Goal: Task Accomplishment & Management: Use online tool/utility

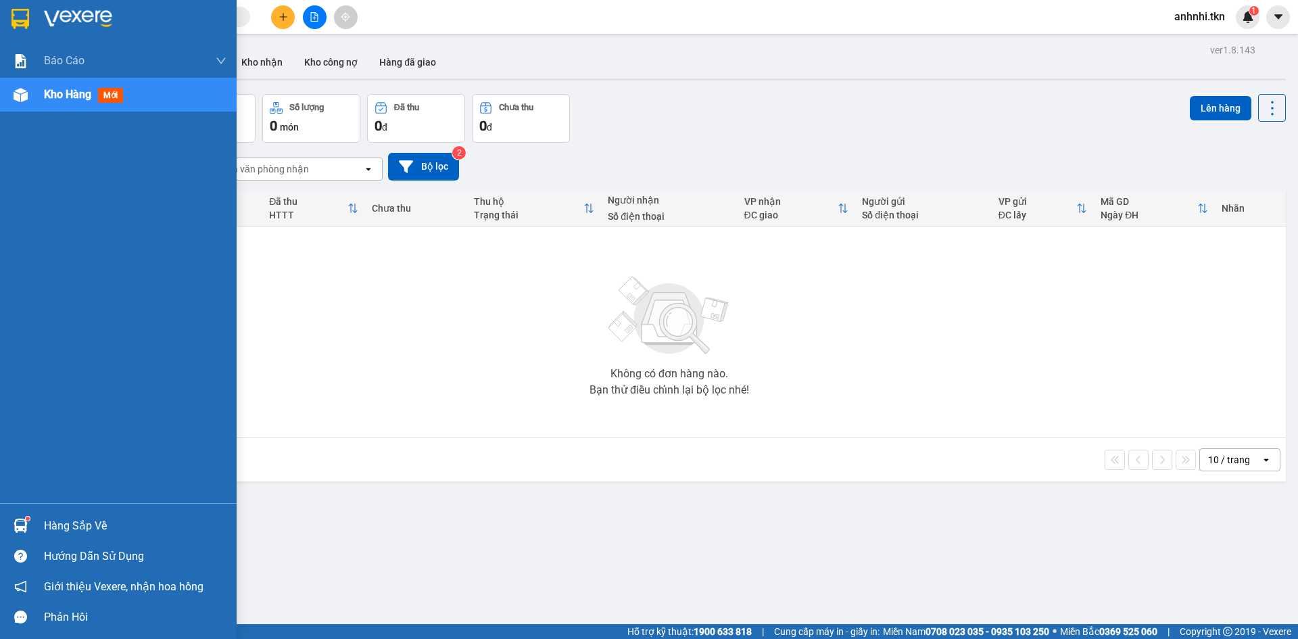
click at [54, 517] on div "Hàng sắp về" at bounding box center [135, 526] width 183 height 20
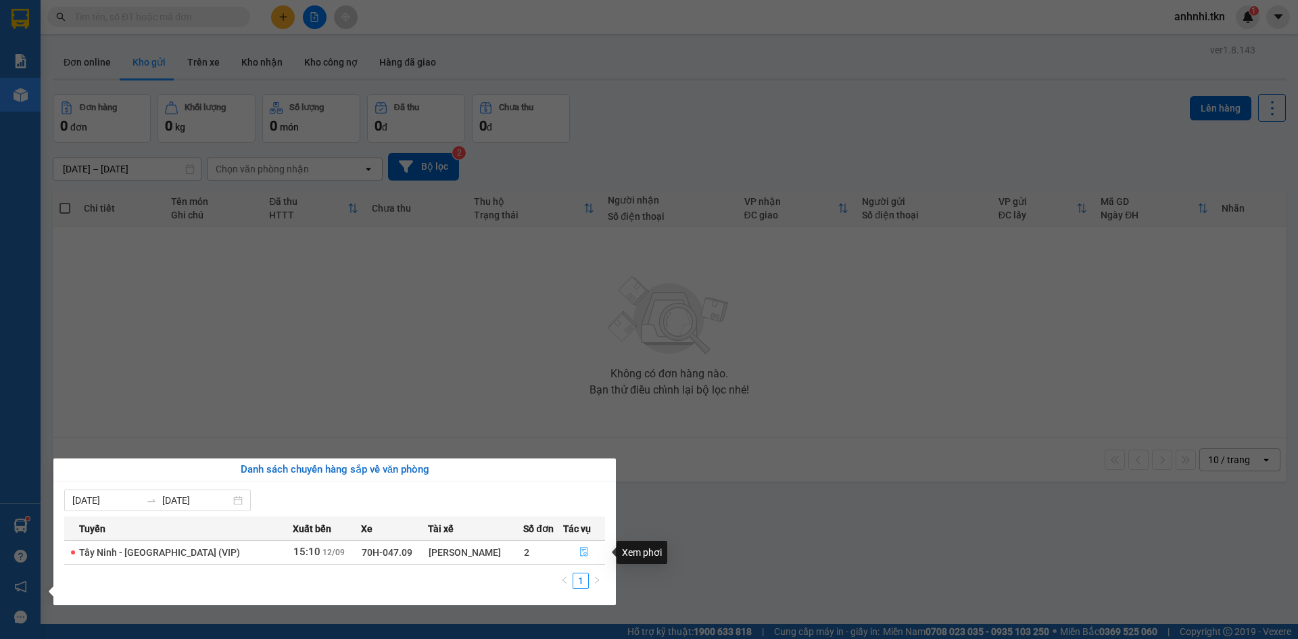
click at [582, 548] on icon "file-done" at bounding box center [584, 551] width 9 height 9
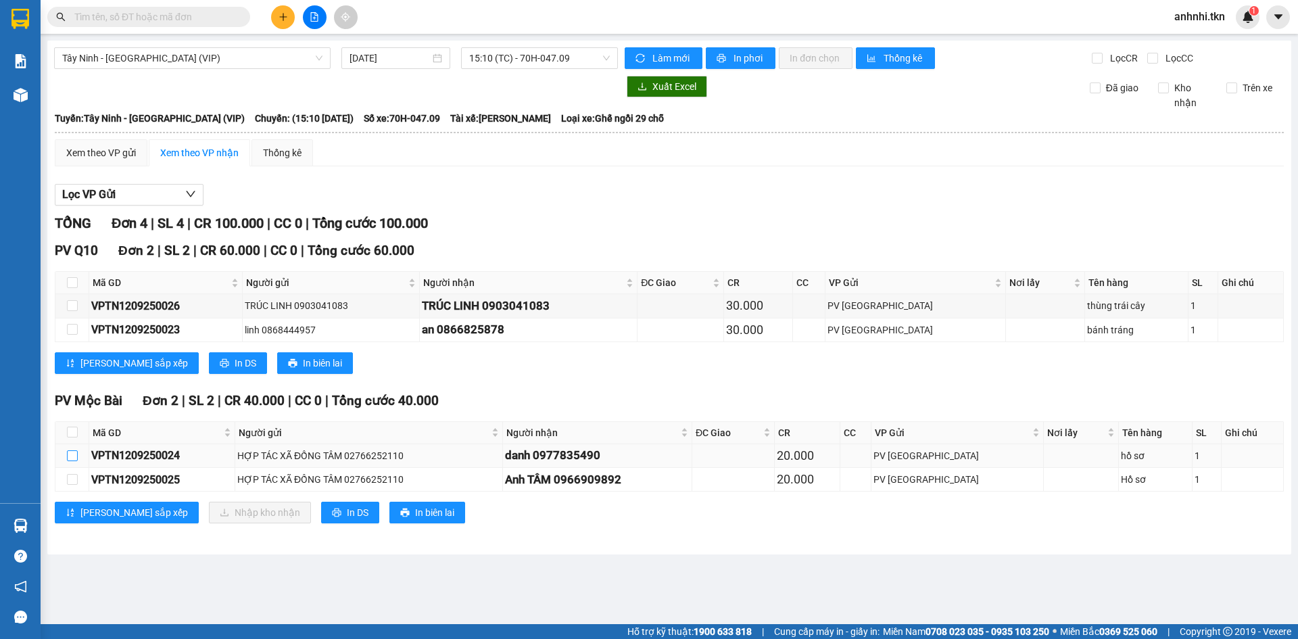
click at [70, 458] on input "checkbox" at bounding box center [72, 455] width 11 height 11
checkbox input "true"
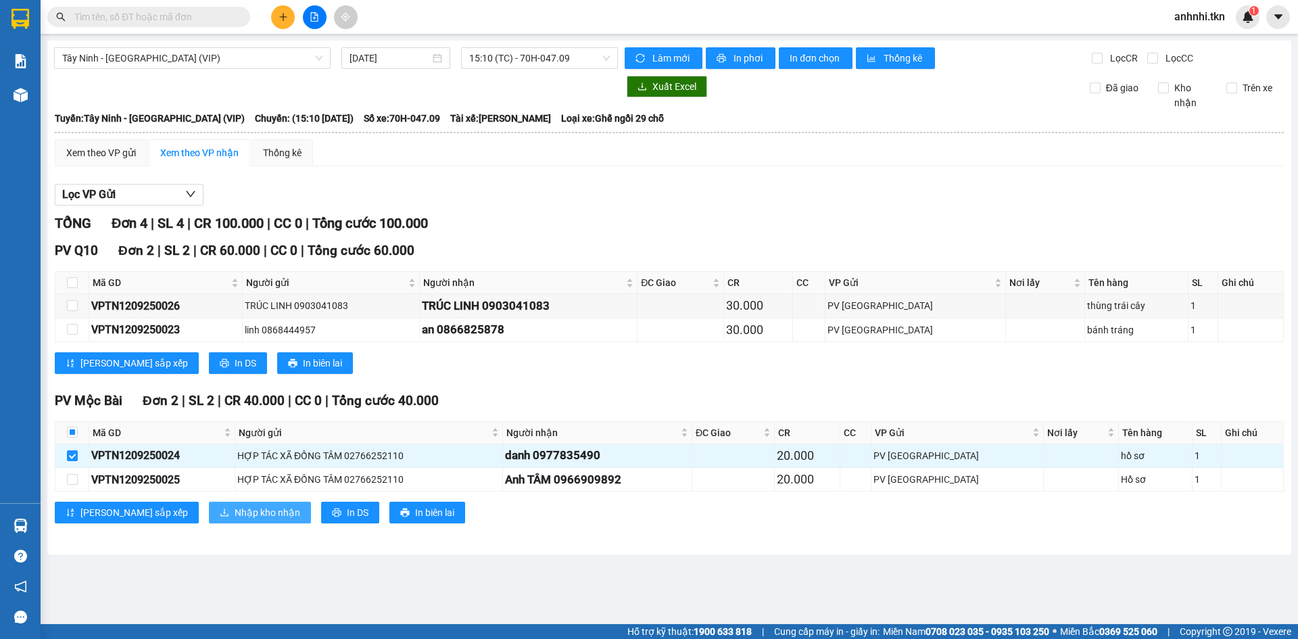
click at [235, 511] on span "Nhập kho nhận" at bounding box center [268, 512] width 66 height 15
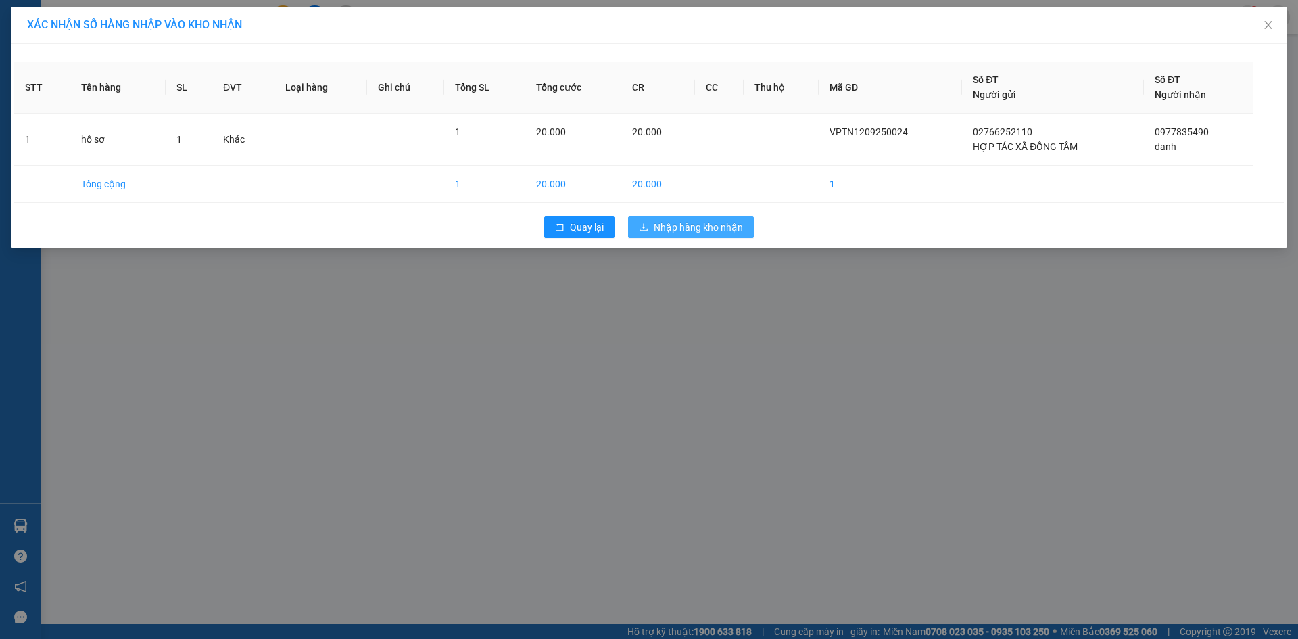
click at [713, 218] on button "Nhập hàng kho nhận" at bounding box center [691, 227] width 126 height 22
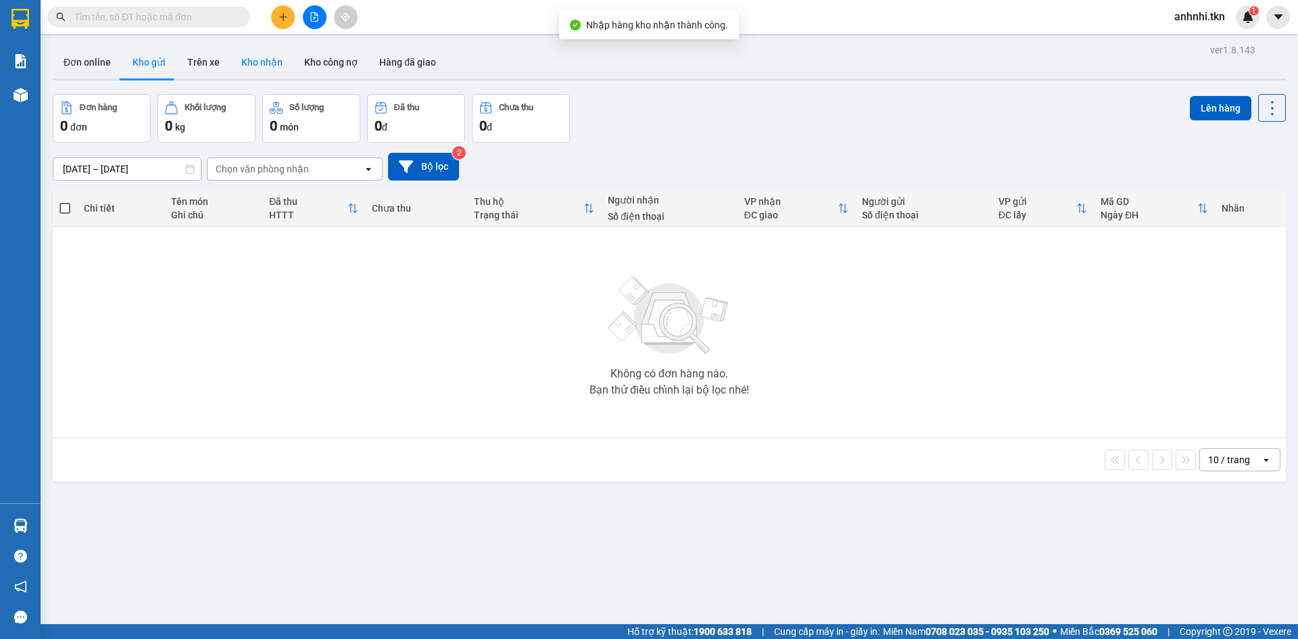
click at [271, 67] on button "Kho nhận" at bounding box center [262, 62] width 63 height 32
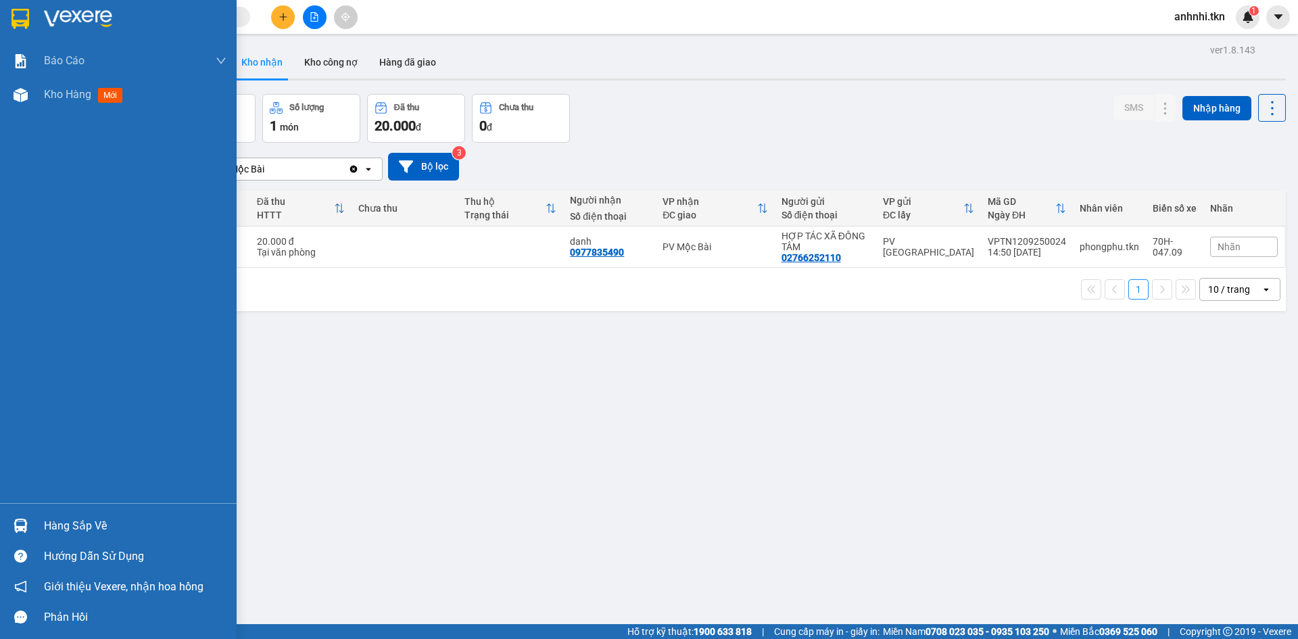
click at [64, 524] on div "Hàng sắp về" at bounding box center [135, 526] width 183 height 20
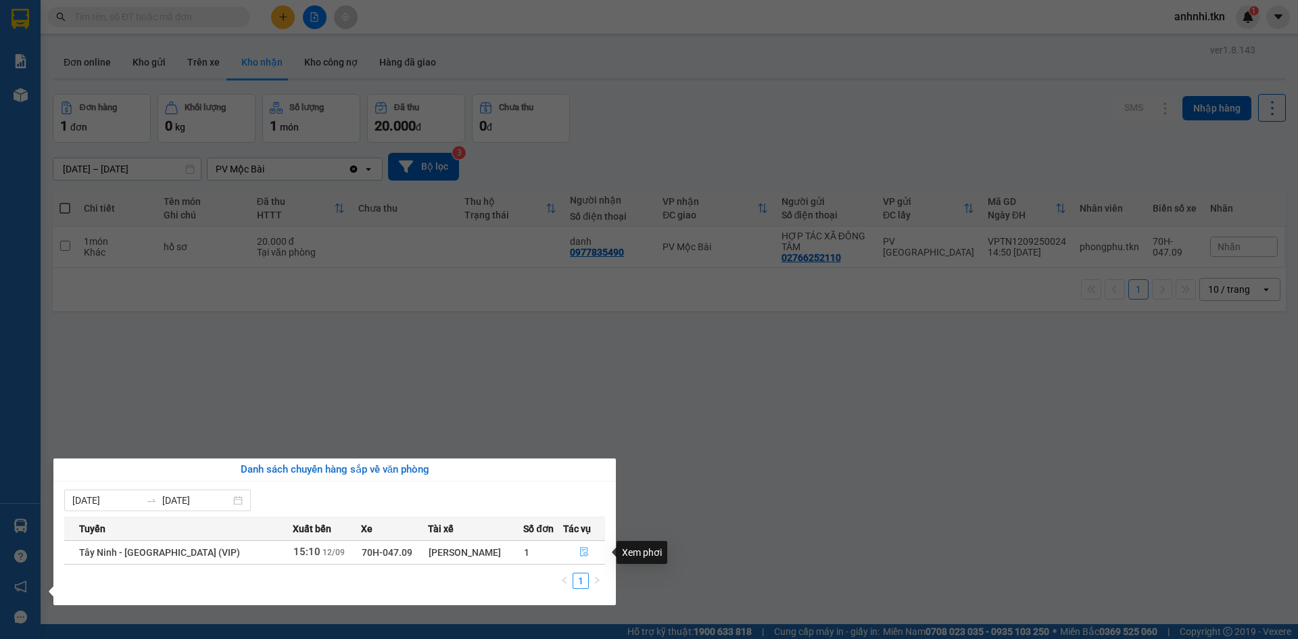
click at [580, 550] on icon "file-done" at bounding box center [584, 552] width 8 height 9
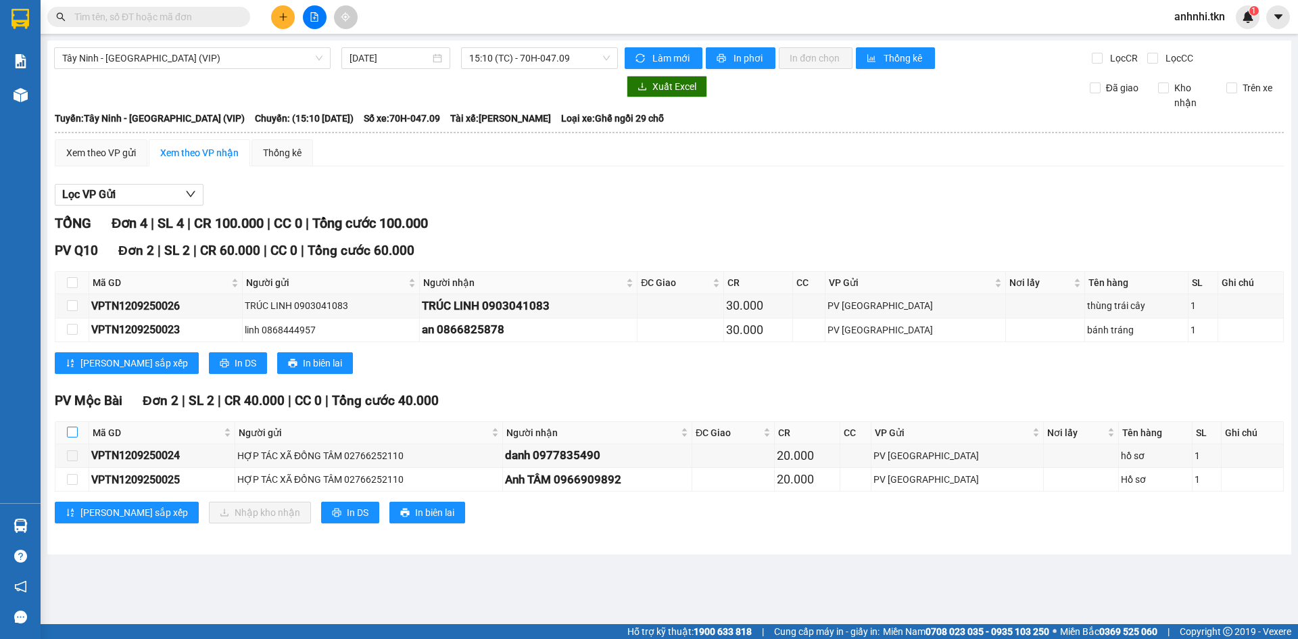
click at [74, 430] on input "checkbox" at bounding box center [72, 432] width 11 height 11
checkbox input "true"
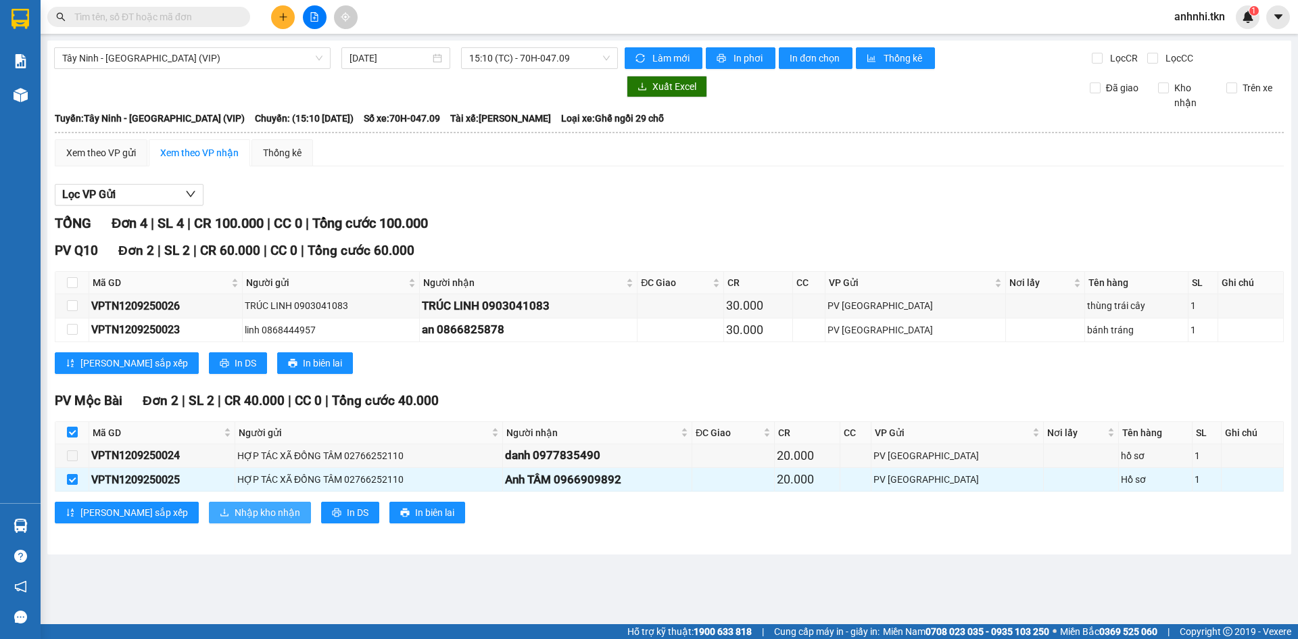
click at [235, 511] on span "Nhập kho nhận" at bounding box center [268, 512] width 66 height 15
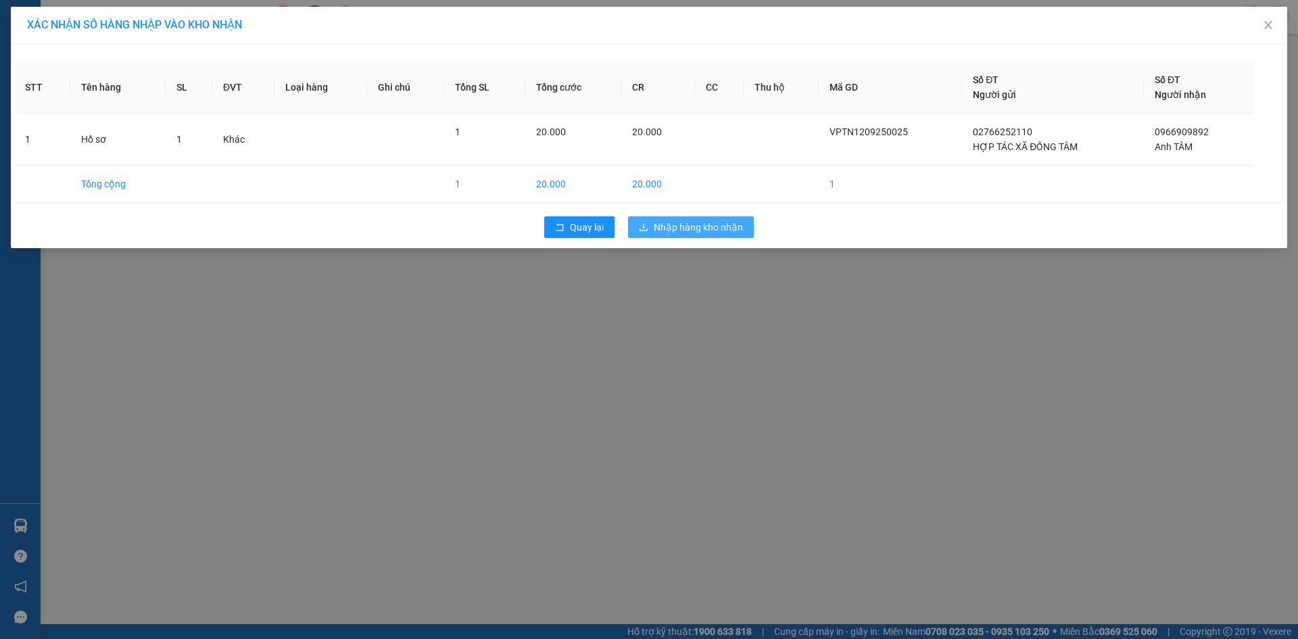
click at [730, 225] on span "Nhập hàng kho nhận" at bounding box center [698, 227] width 89 height 15
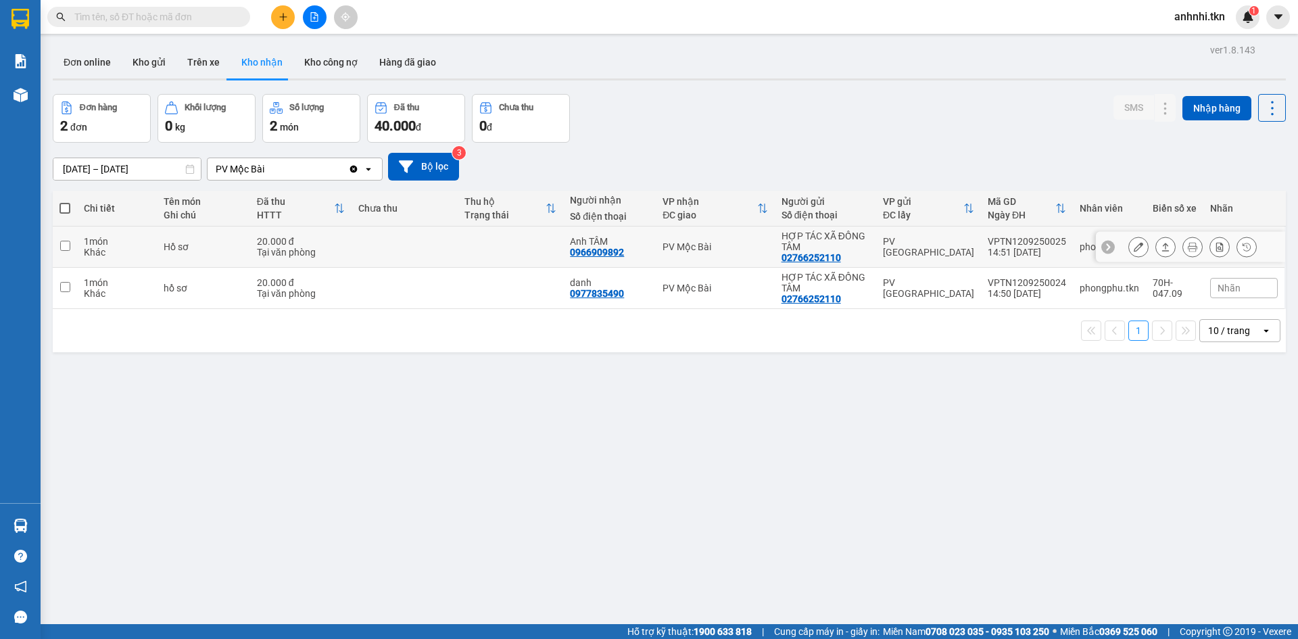
click at [65, 243] on input "checkbox" at bounding box center [65, 246] width 10 height 10
checkbox input "true"
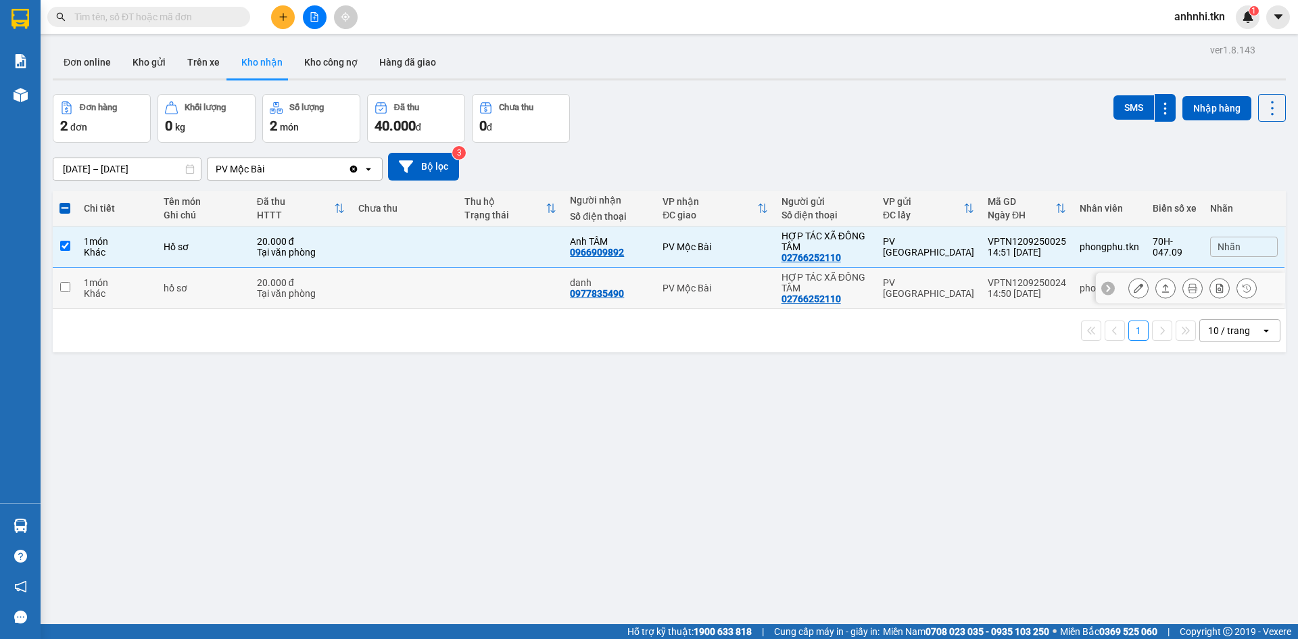
click at [63, 280] on td at bounding box center [65, 288] width 24 height 41
checkbox input "true"
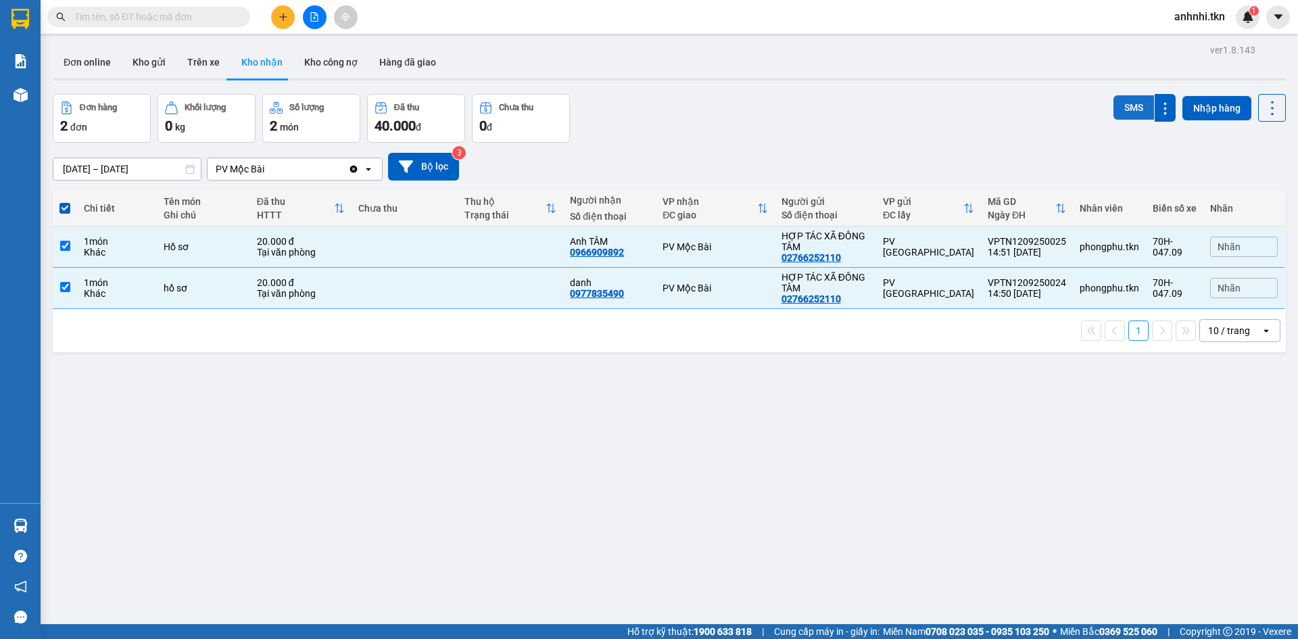
click at [1133, 105] on button "SMS" at bounding box center [1134, 107] width 41 height 24
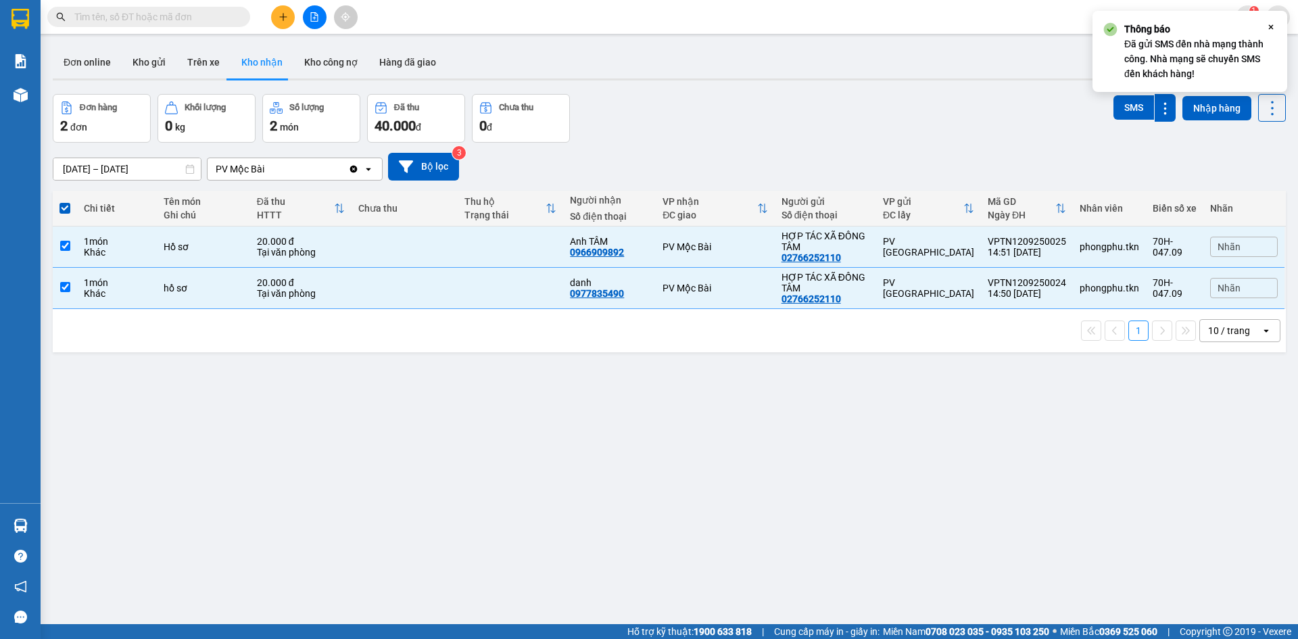
click at [453, 542] on div "ver 1.8.143 Đơn online Kho gửi Trên xe Kho nhận Kho công nợ Hàng đã giao Đơn hà…" at bounding box center [669, 360] width 1244 height 639
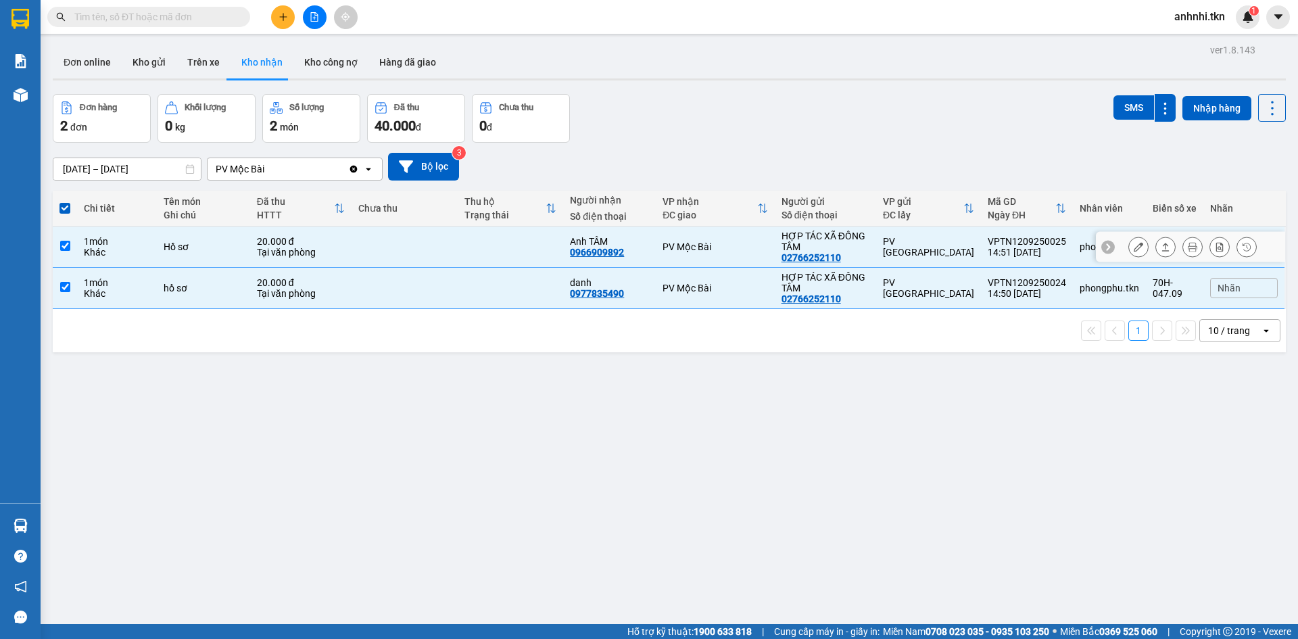
click at [64, 242] on input "checkbox" at bounding box center [65, 246] width 10 height 10
checkbox input "false"
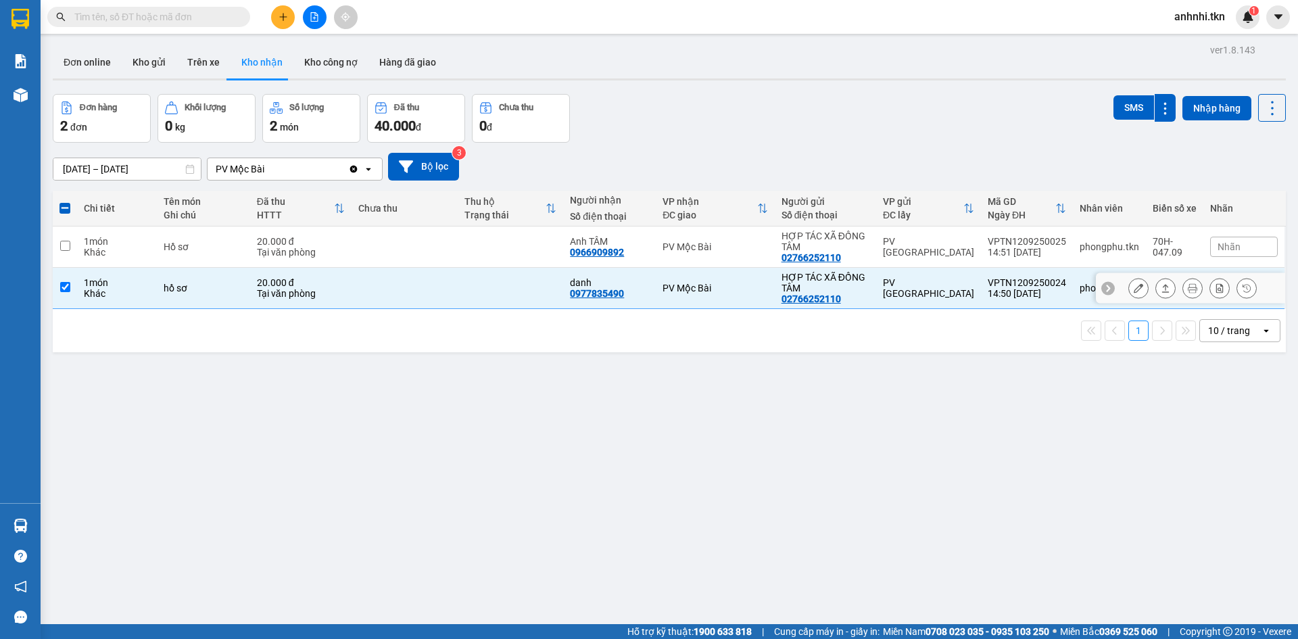
click at [62, 283] on input "checkbox" at bounding box center [65, 287] width 10 height 10
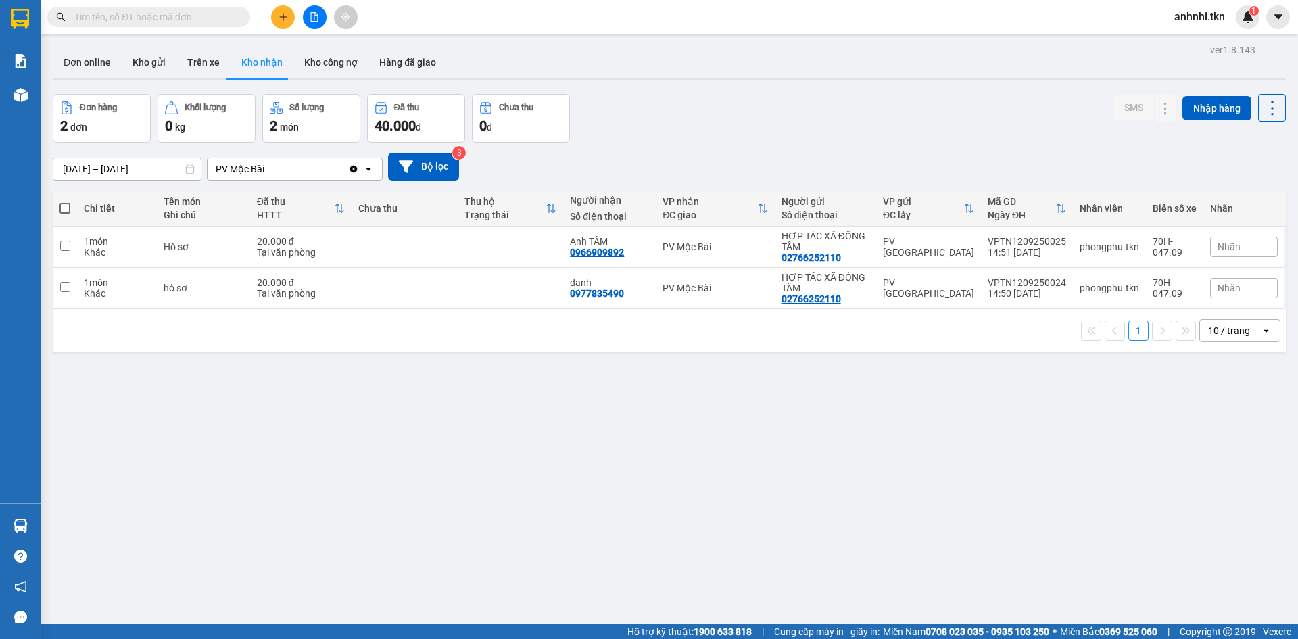
click at [849, 441] on div "ver 1.8.143 Đơn online Kho gửi Trên xe Kho nhận Kho công nợ Hàng đã giao Đơn hà…" at bounding box center [669, 360] width 1244 height 639
click at [65, 289] on input "checkbox" at bounding box center [65, 287] width 10 height 10
checkbox input "true"
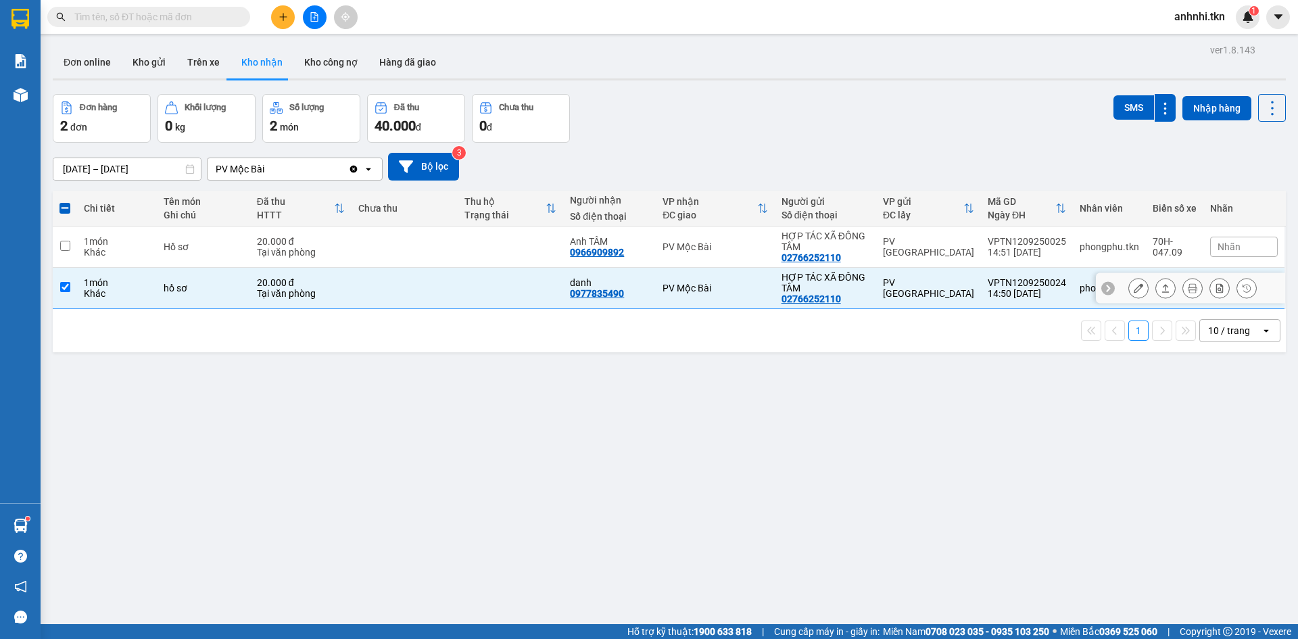
click at [1161, 288] on icon at bounding box center [1165, 287] width 9 height 9
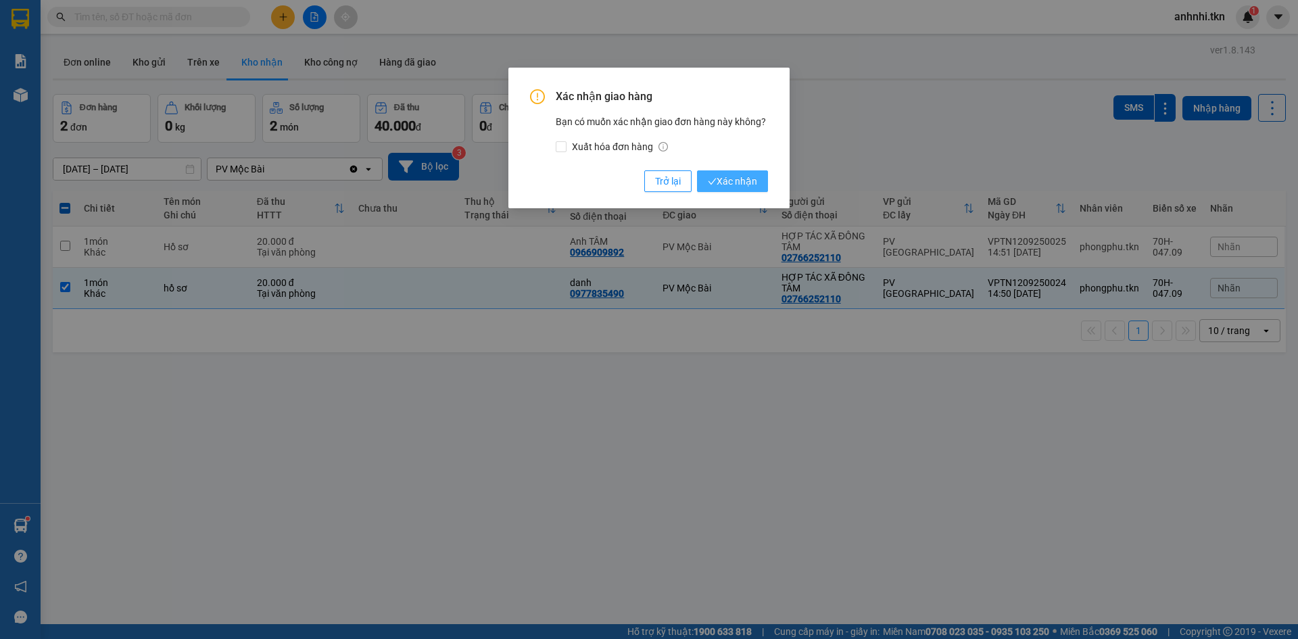
click at [719, 172] on button "Xác nhận" at bounding box center [732, 181] width 71 height 22
